Goal: Use online tool/utility: Utilize a website feature to perform a specific function

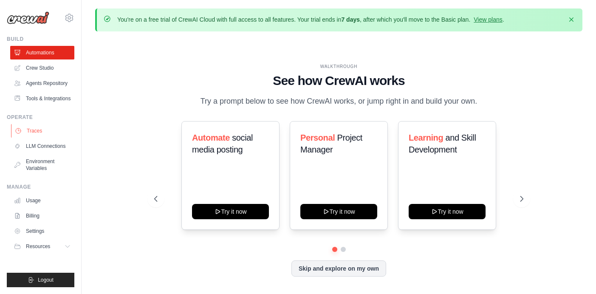
click at [36, 128] on link "Traces" at bounding box center [43, 131] width 64 height 14
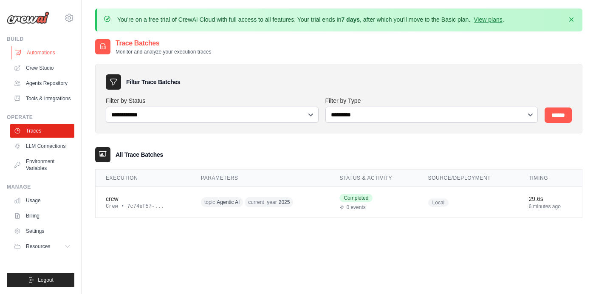
click at [47, 55] on link "Automations" at bounding box center [43, 53] width 64 height 14
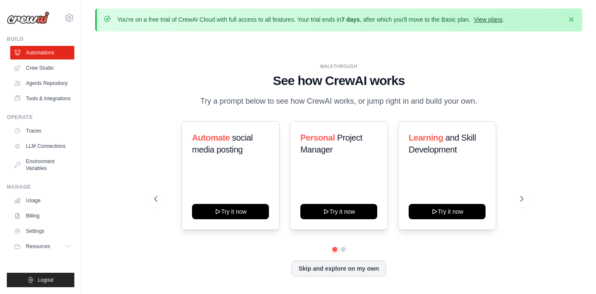
click at [485, 21] on link "View plans" at bounding box center [488, 19] width 28 height 7
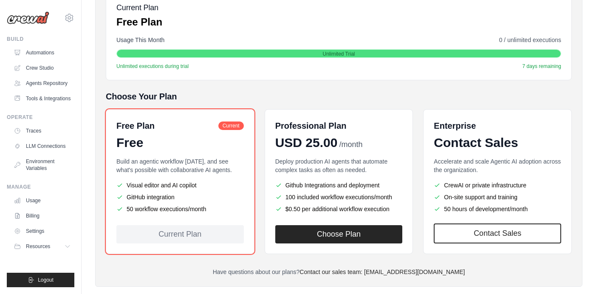
scroll to position [151, 0]
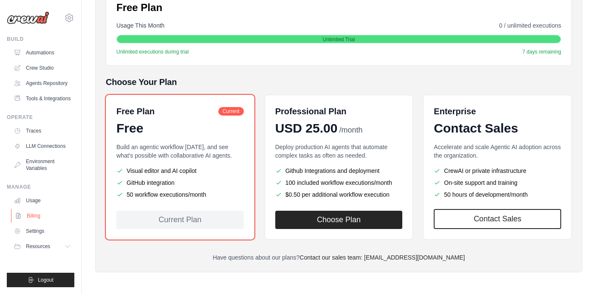
click at [37, 216] on link "Billing" at bounding box center [43, 216] width 64 height 14
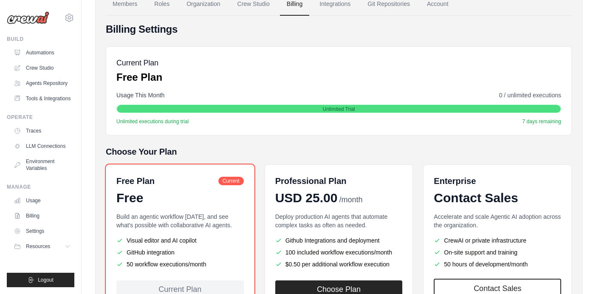
scroll to position [0, 0]
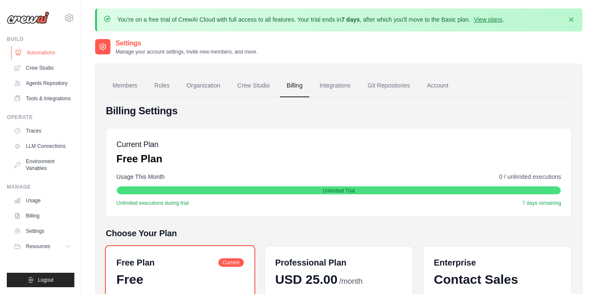
click at [50, 54] on link "Automations" at bounding box center [43, 53] width 64 height 14
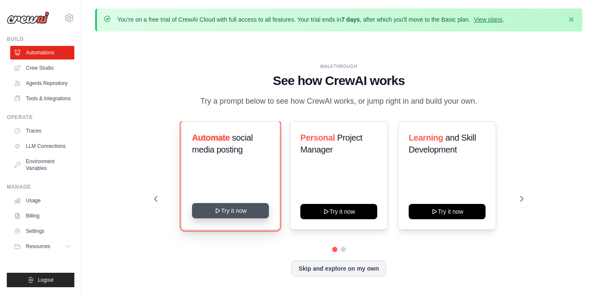
click at [232, 209] on button "Try it now" at bounding box center [230, 210] width 77 height 15
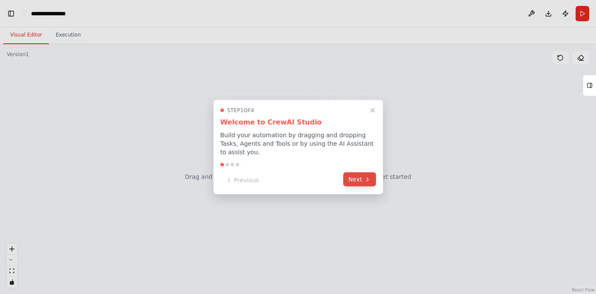
click at [353, 179] on button "Next" at bounding box center [359, 179] width 33 height 14
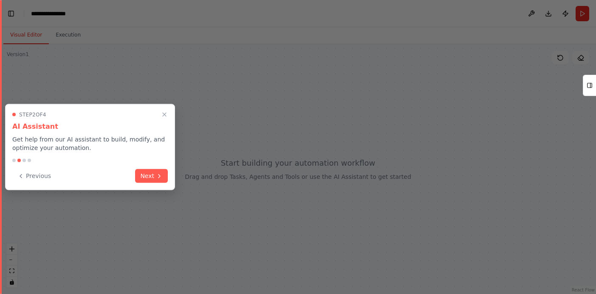
scroll to position [1412, 0]
click at [155, 175] on button "Next" at bounding box center [151, 175] width 33 height 14
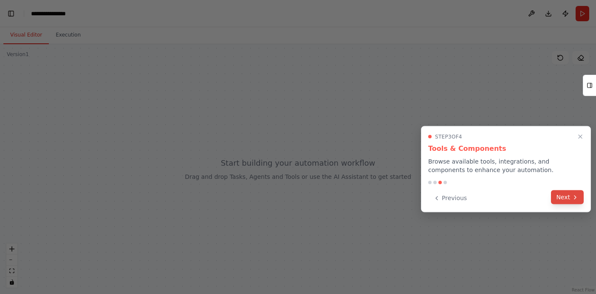
click at [559, 195] on button "Next" at bounding box center [567, 197] width 33 height 14
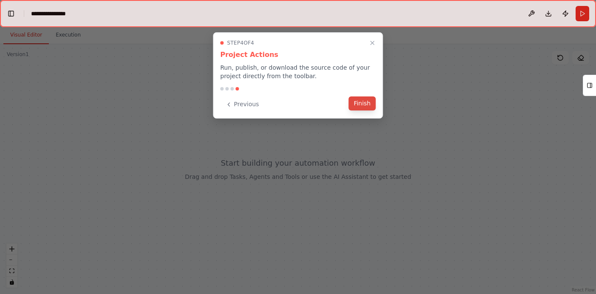
click at [358, 104] on button "Finish" at bounding box center [362, 103] width 27 height 14
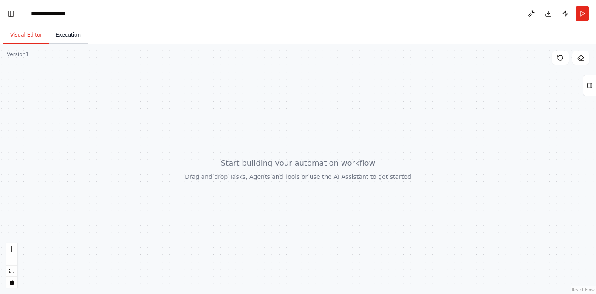
click at [60, 40] on button "Execution" at bounding box center [68, 35] width 39 height 18
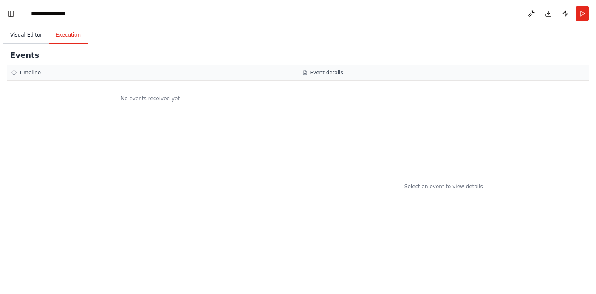
click at [23, 35] on button "Visual Editor" at bounding box center [25, 35] width 45 height 18
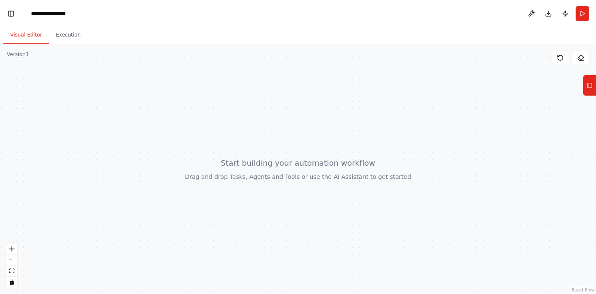
click at [388, 143] on div at bounding box center [298, 169] width 596 height 250
click at [326, 135] on div at bounding box center [298, 169] width 596 height 250
click at [591, 89] on icon at bounding box center [590, 86] width 6 height 14
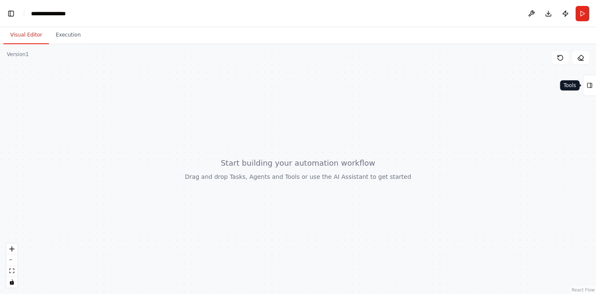
click at [591, 89] on icon at bounding box center [590, 86] width 6 height 14
click at [13, 247] on icon "zoom in" at bounding box center [11, 248] width 5 height 5
click at [12, 260] on icon "zoom out" at bounding box center [11, 260] width 5 height 1
click at [12, 284] on icon "toggle interactivity" at bounding box center [12, 282] width 4 height 5
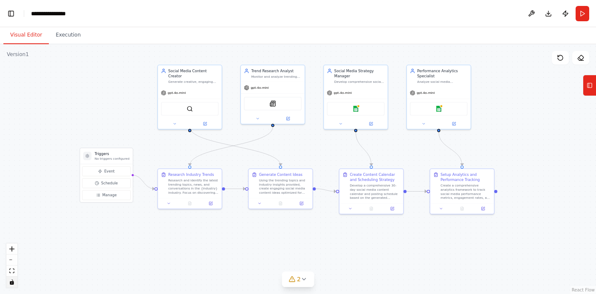
drag, startPoint x: 142, startPoint y: 172, endPoint x: 129, endPoint y: 130, distance: 43.3
click at [129, 130] on div ".deletable-edge-delete-btn { width: 20px; height: 20px; border: 0px solid #ffff…" at bounding box center [298, 169] width 596 height 250
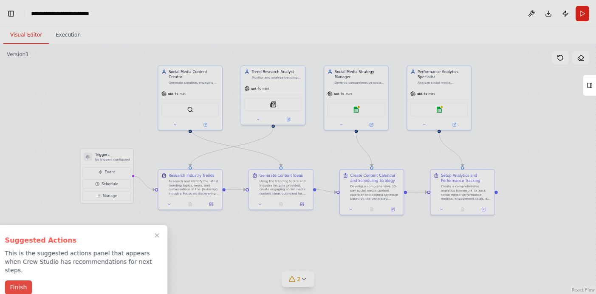
scroll to position [0, 11]
click at [23, 280] on button "Finish" at bounding box center [18, 287] width 27 height 14
